Goal: Ask a question

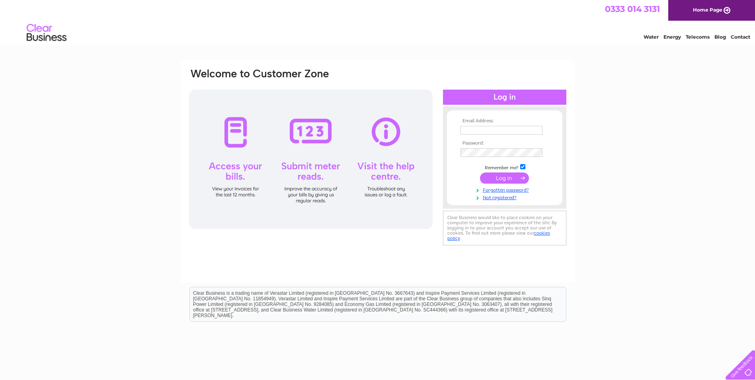
type input "carrlanegarage@live.co.uk"
click at [508, 177] on input "submit" at bounding box center [504, 177] width 49 height 11
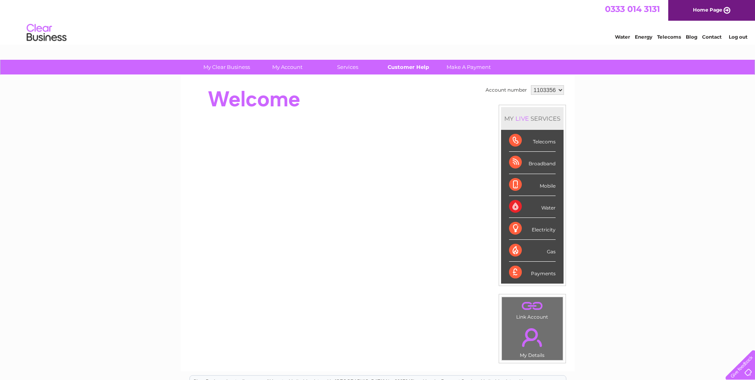
click at [410, 67] on link "Customer Help" at bounding box center [409, 67] width 66 height 15
click at [532, 141] on div "Telecoms" at bounding box center [532, 141] width 47 height 22
click at [514, 137] on div "Telecoms" at bounding box center [532, 141] width 47 height 22
